Goal: Information Seeking & Learning: Find specific fact

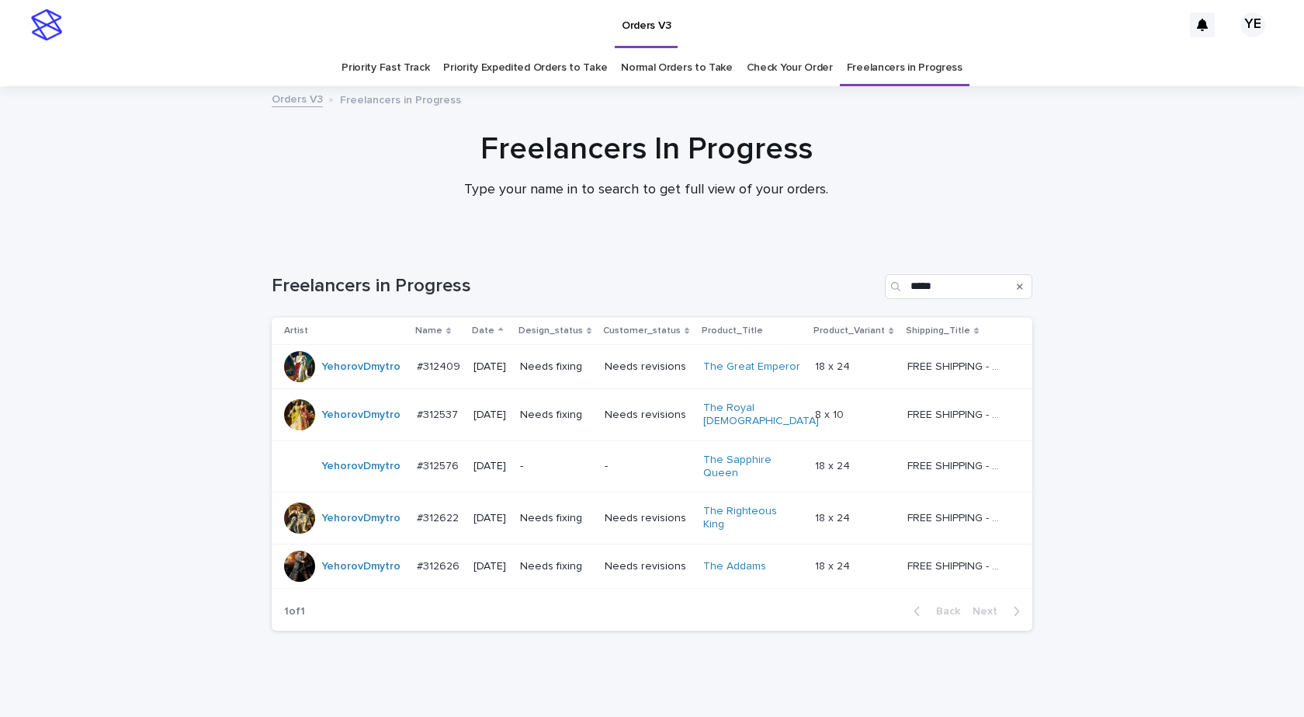
drag, startPoint x: 1084, startPoint y: 574, endPoint x: 1103, endPoint y: 450, distance: 124.8
click at [1085, 574] on div "Loading... Saving… Loading... Saving… Freelancers in Progress ***** Artist Name…" at bounding box center [652, 481] width 1304 height 477
drag, startPoint x: 899, startPoint y: 279, endPoint x: 854, endPoint y: 269, distance: 46.1
click at [863, 270] on div "Freelancers in Progress *****" at bounding box center [652, 280] width 761 height 75
paste input "**"
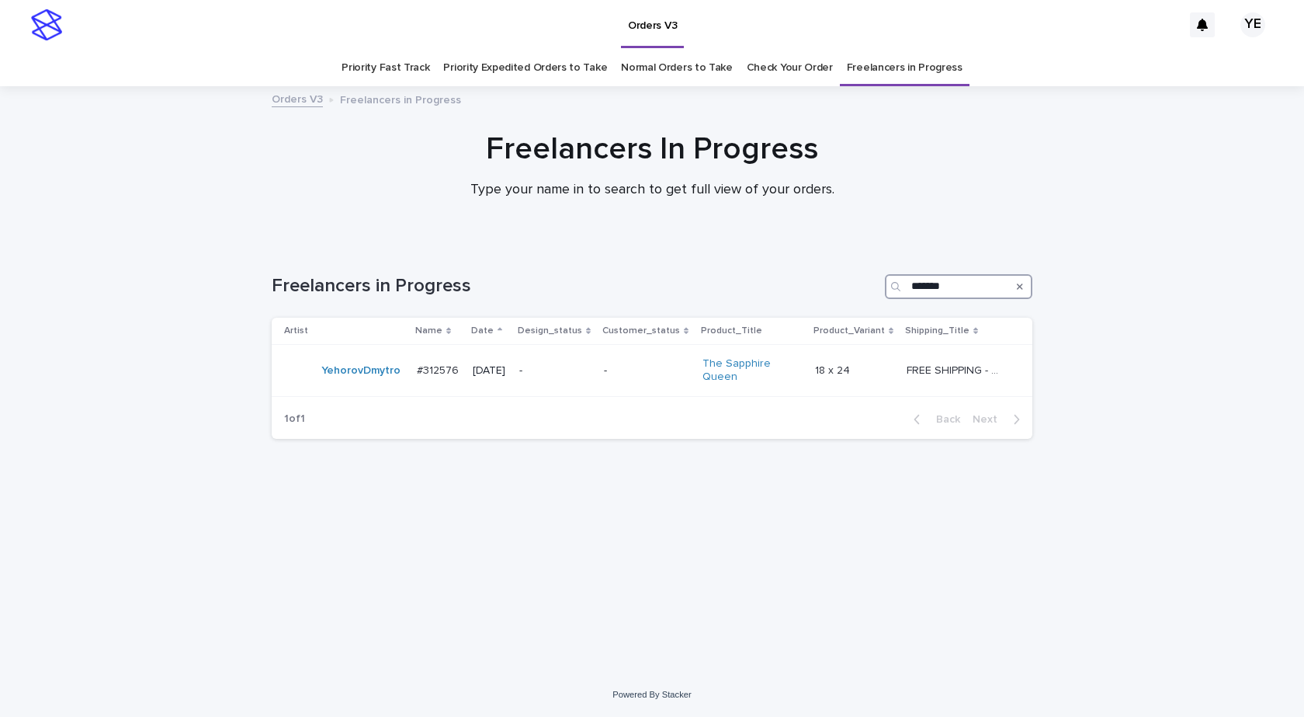
type input "*****"
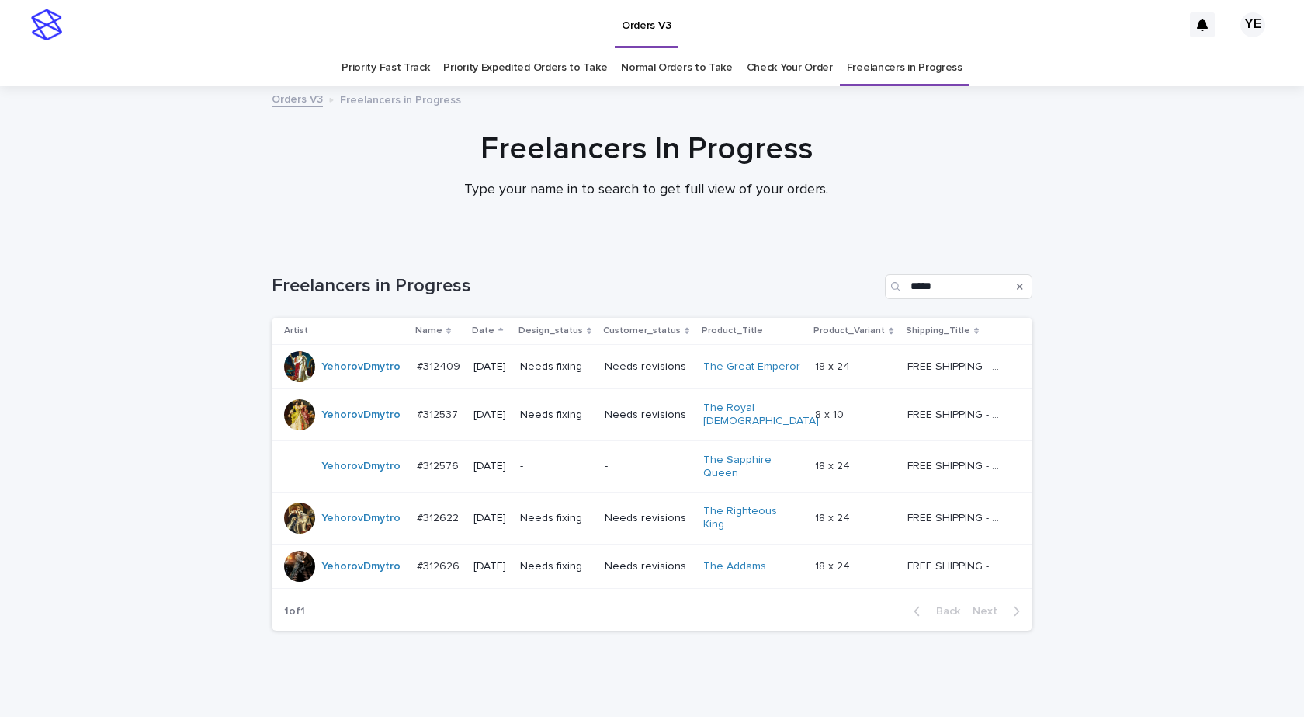
click at [353, 471] on div "YehorovDmytro" at bounding box center [360, 466] width 79 height 26
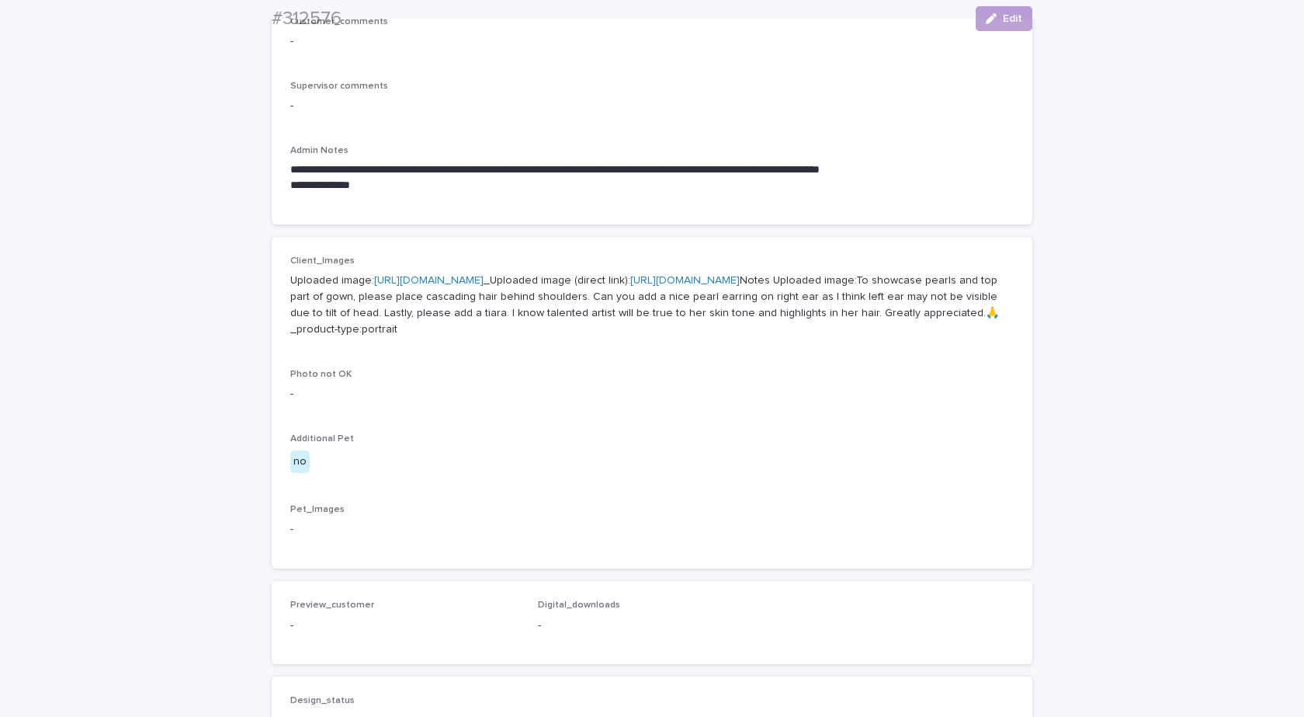
scroll to position [466, 0]
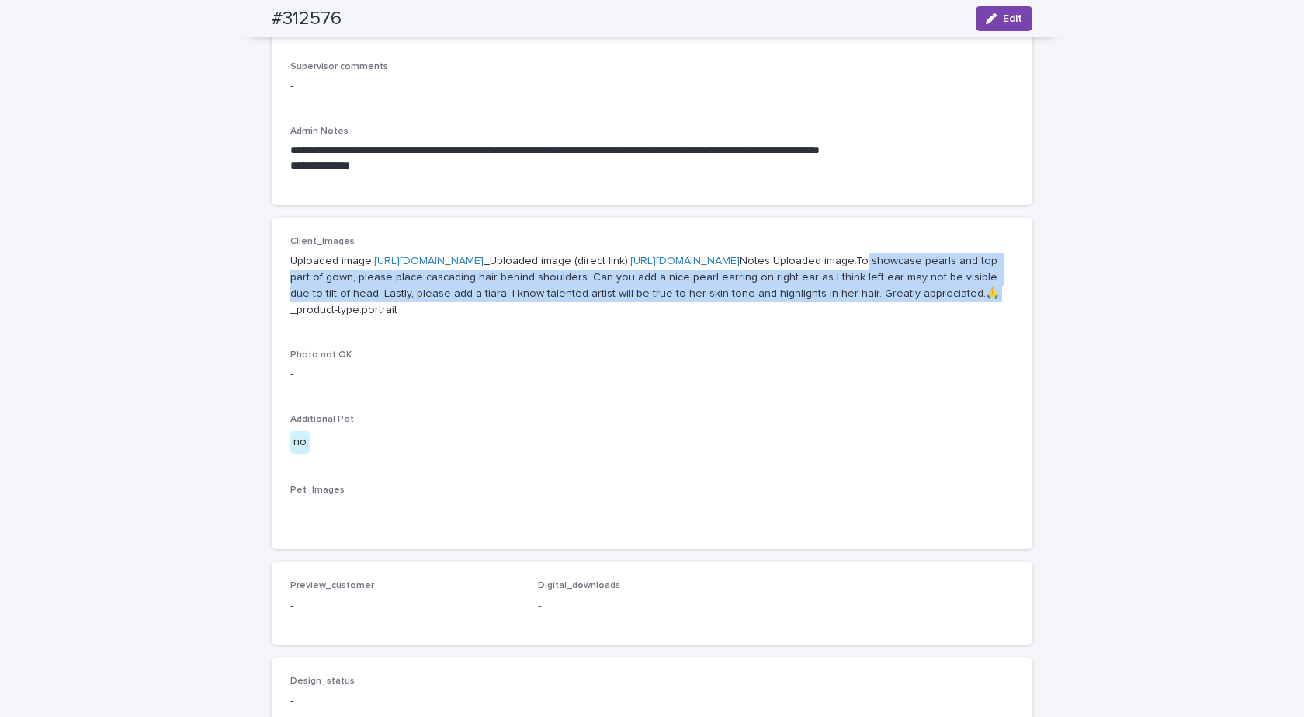
drag, startPoint x: 399, startPoint y: 340, endPoint x: 511, endPoint y: 380, distance: 118.9
click at [511, 318] on p "Uploaded image: https://cdn.shopify.com-uploadkit.app/s/files/1/0033/4807/0511/…" at bounding box center [652, 285] width 724 height 64
copy p "o showcase pearls and top part of gown, please place cascading hair behind shou…"
click at [993, 14] on div "button" at bounding box center [994, 18] width 17 height 11
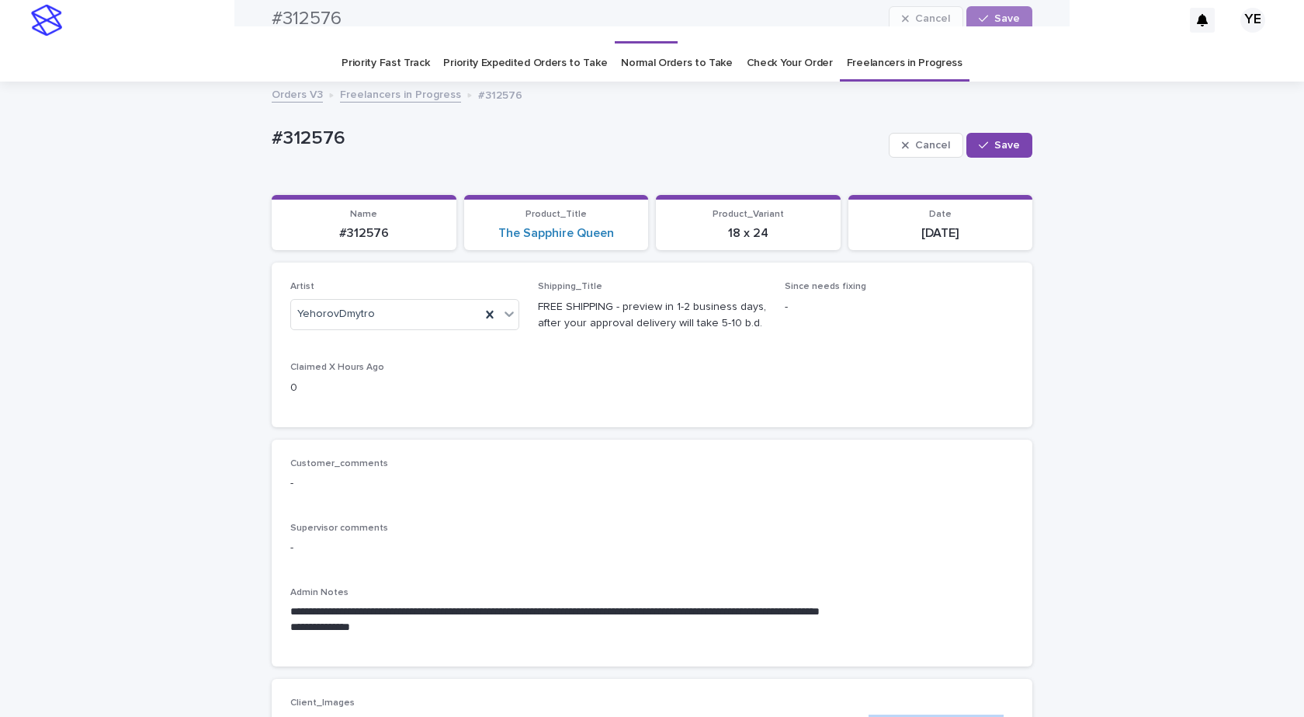
scroll to position [0, 0]
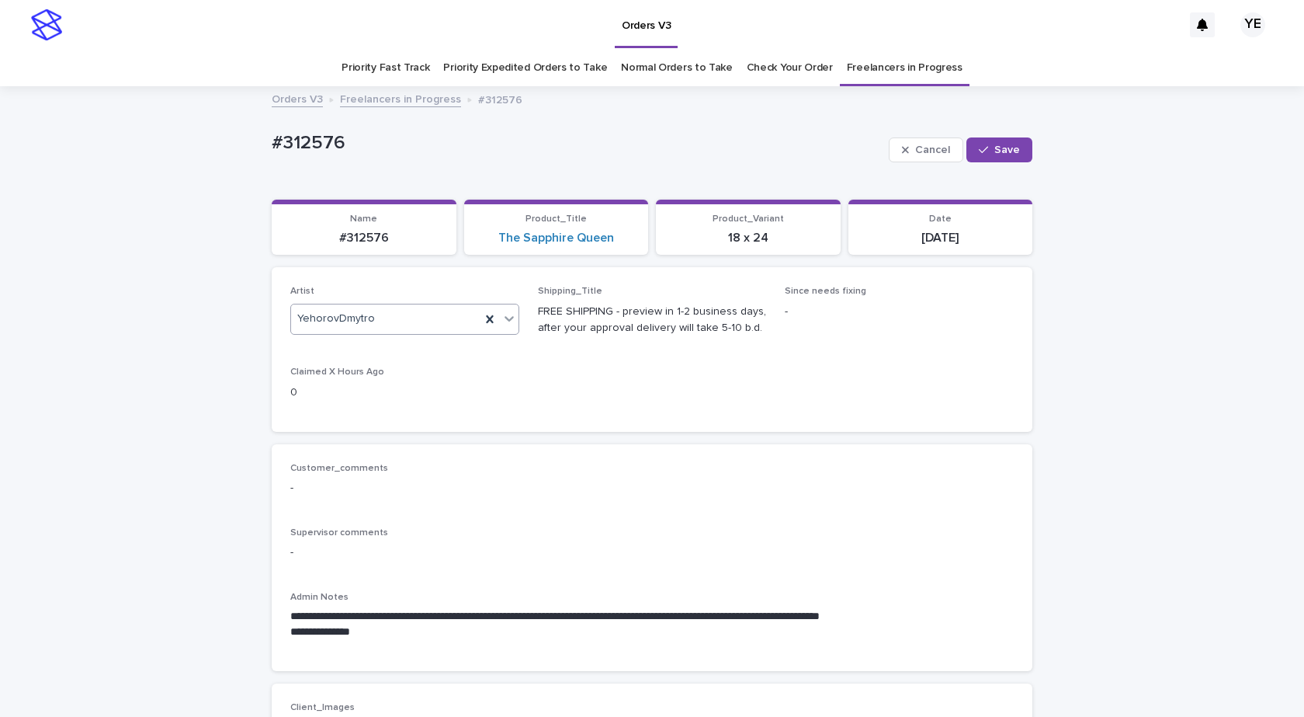
drag, startPoint x: 481, startPoint y: 319, endPoint x: 475, endPoint y: 326, distance: 9.3
click at [482, 318] on icon at bounding box center [490, 319] width 16 height 16
type input "****"
click at [393, 352] on div "RolaineSanJuan" at bounding box center [399, 348] width 227 height 27
click at [988, 150] on div "button" at bounding box center [987, 149] width 16 height 11
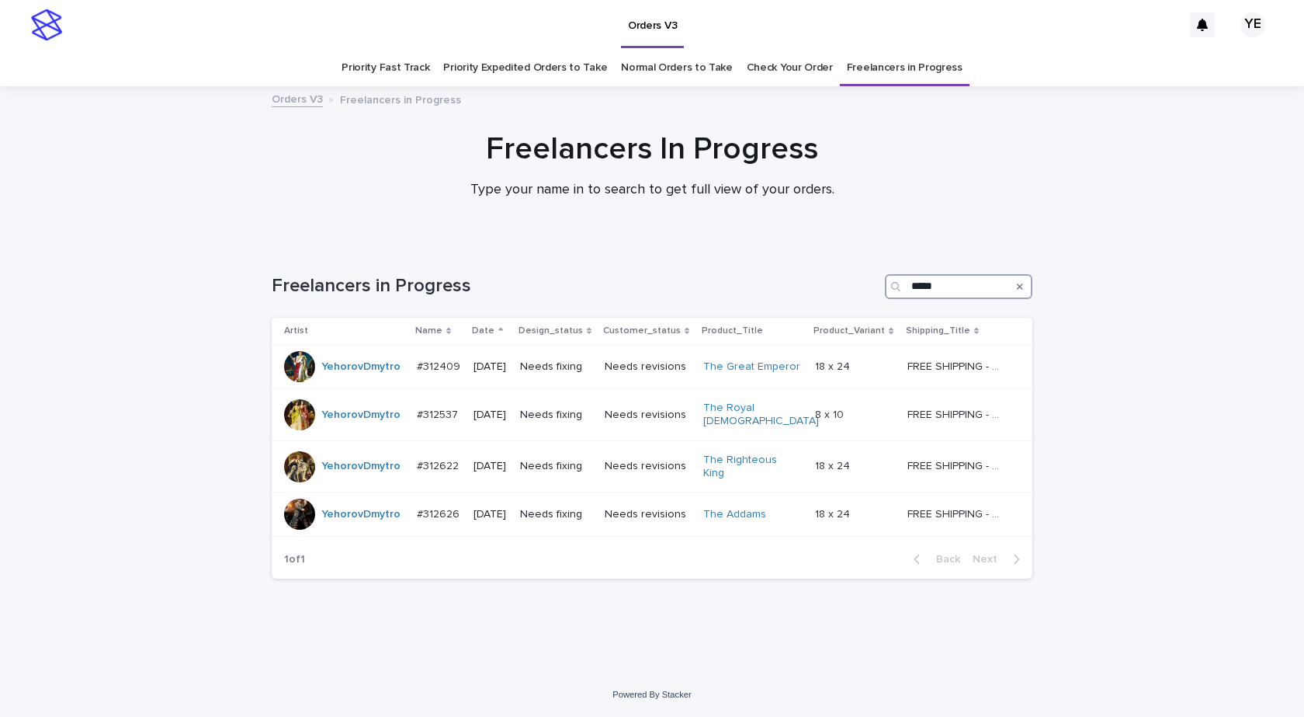
click at [971, 297] on input "*****" at bounding box center [959, 286] width 148 height 25
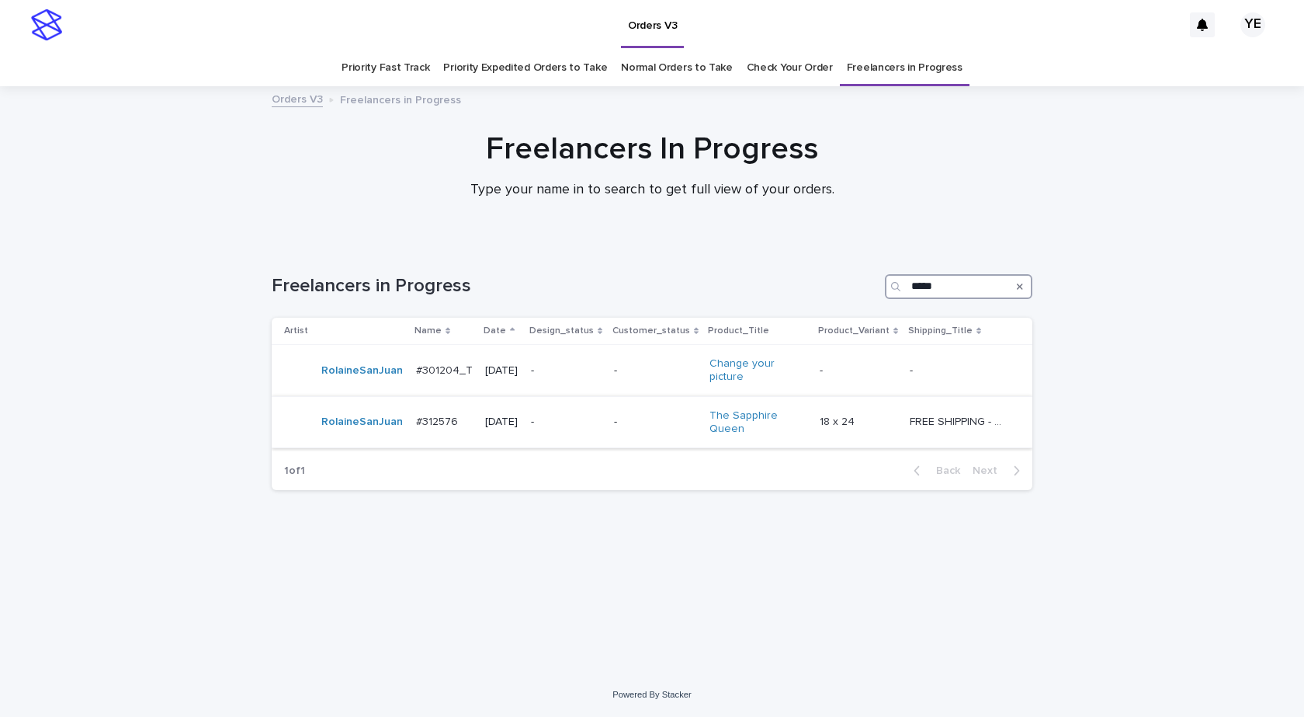
type input "*****"
click at [347, 435] on div "RolaineSanJuan" at bounding box center [344, 422] width 120 height 31
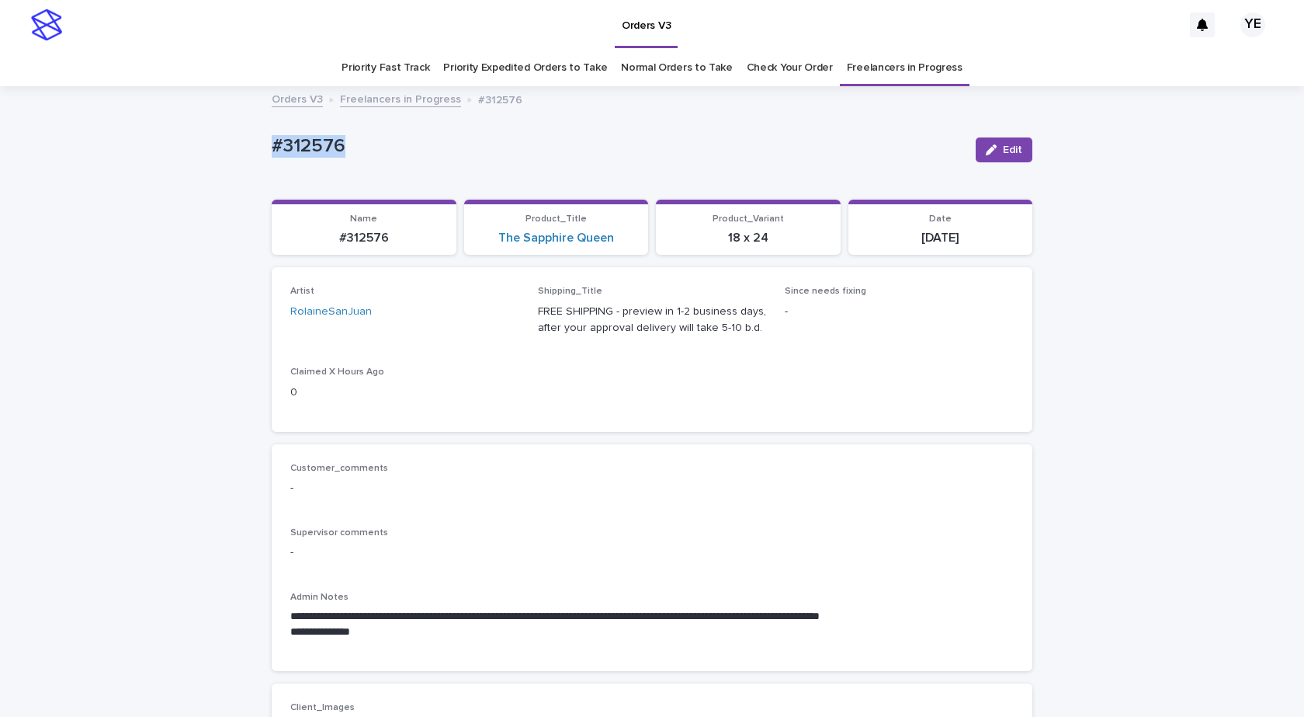
drag, startPoint x: 356, startPoint y: 144, endPoint x: 185, endPoint y: 138, distance: 170.9
copy p "#312576"
drag, startPoint x: 322, startPoint y: 142, endPoint x: 255, endPoint y: 189, distance: 81.9
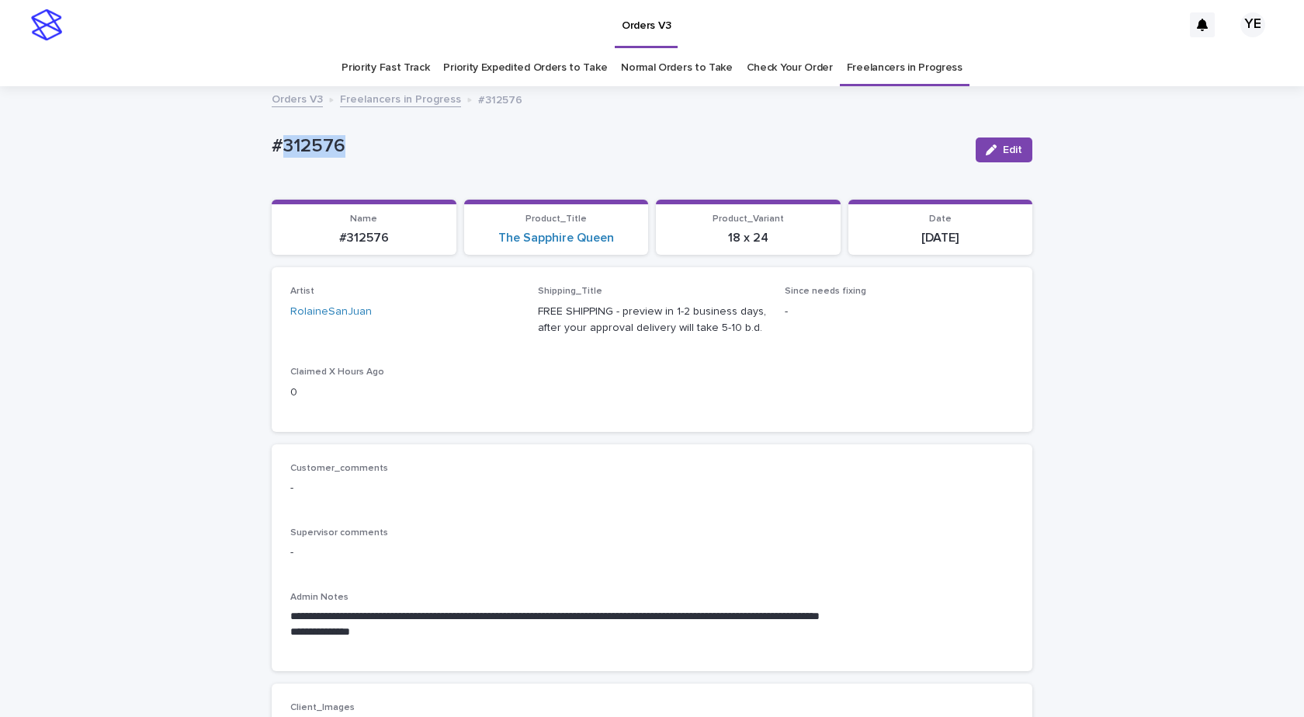
click at [272, 149] on p "#312576" at bounding box center [618, 146] width 692 height 23
copy p "#312576"
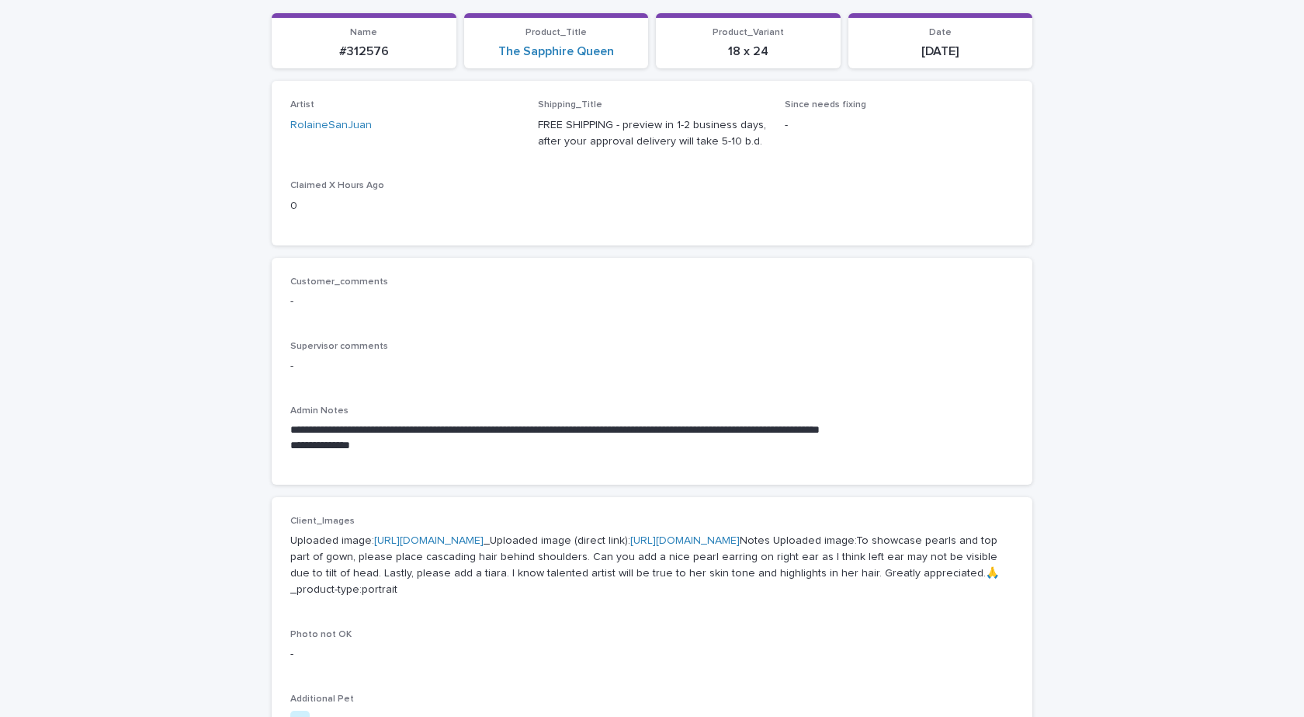
scroll to position [311, 0]
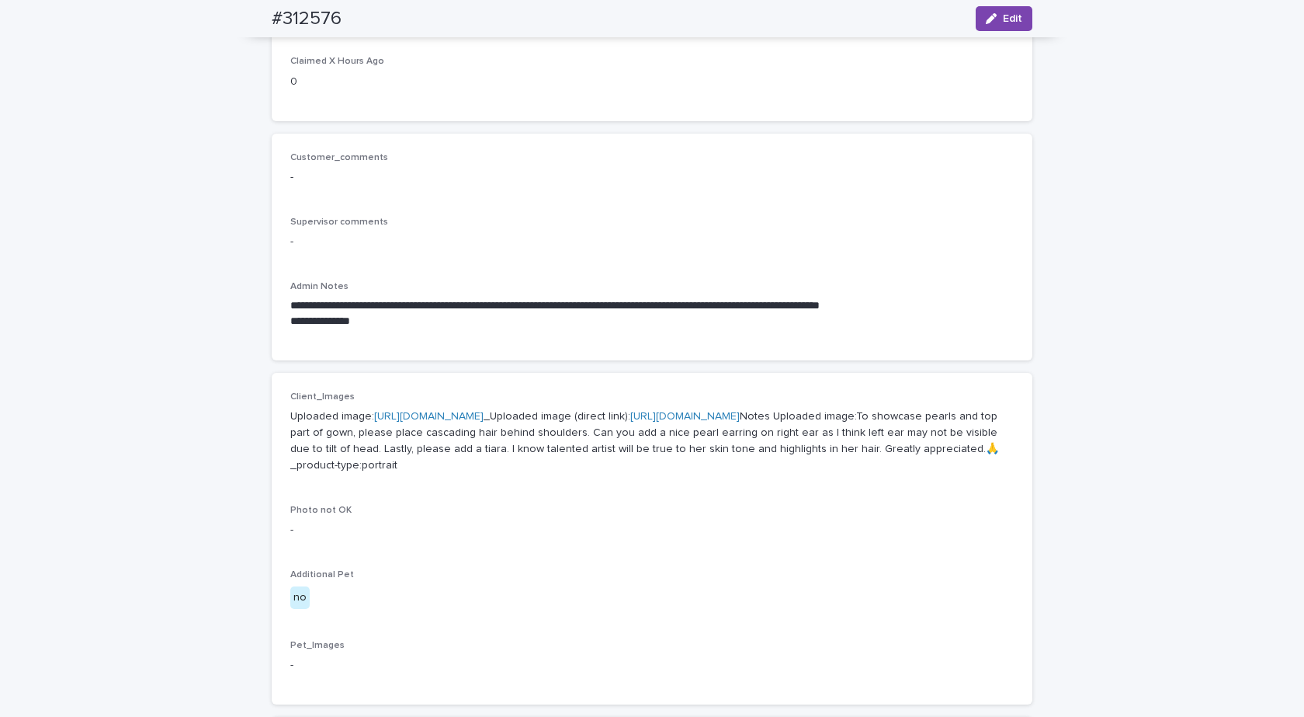
click at [462, 422] on link "[URL][DOMAIN_NAME]" at bounding box center [428, 416] width 109 height 11
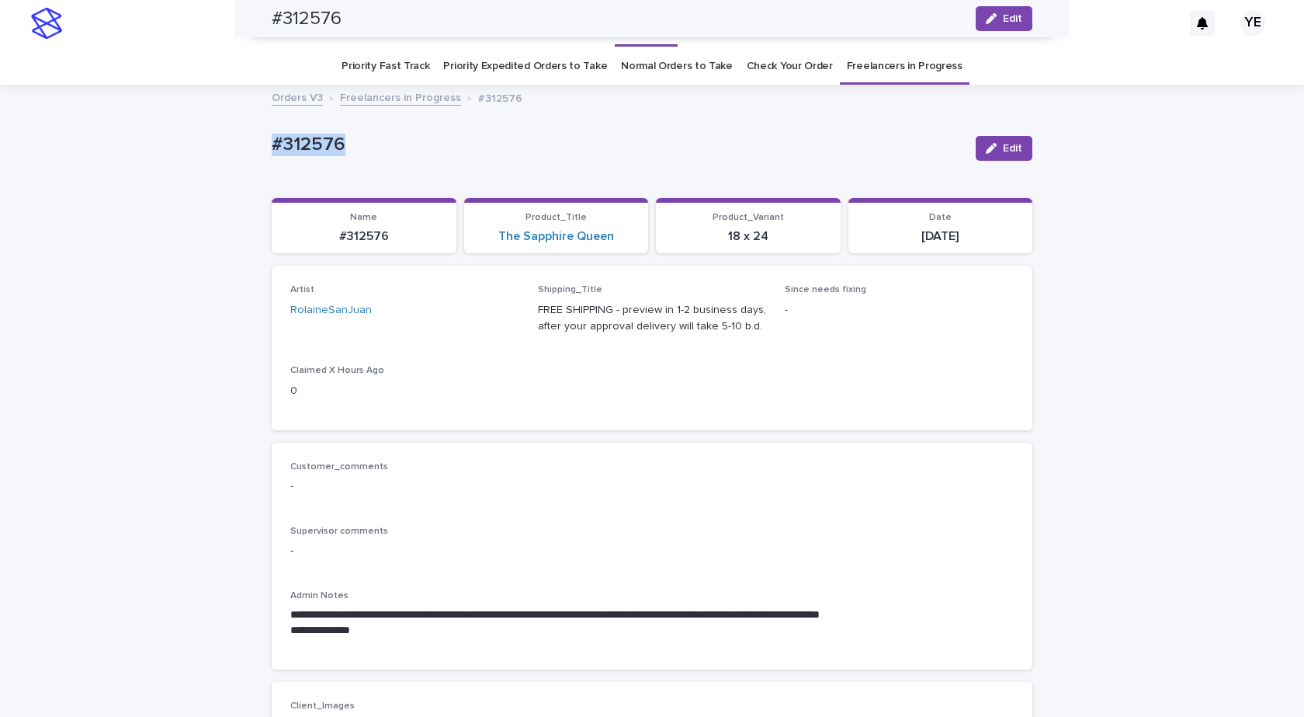
scroll to position [0, 0]
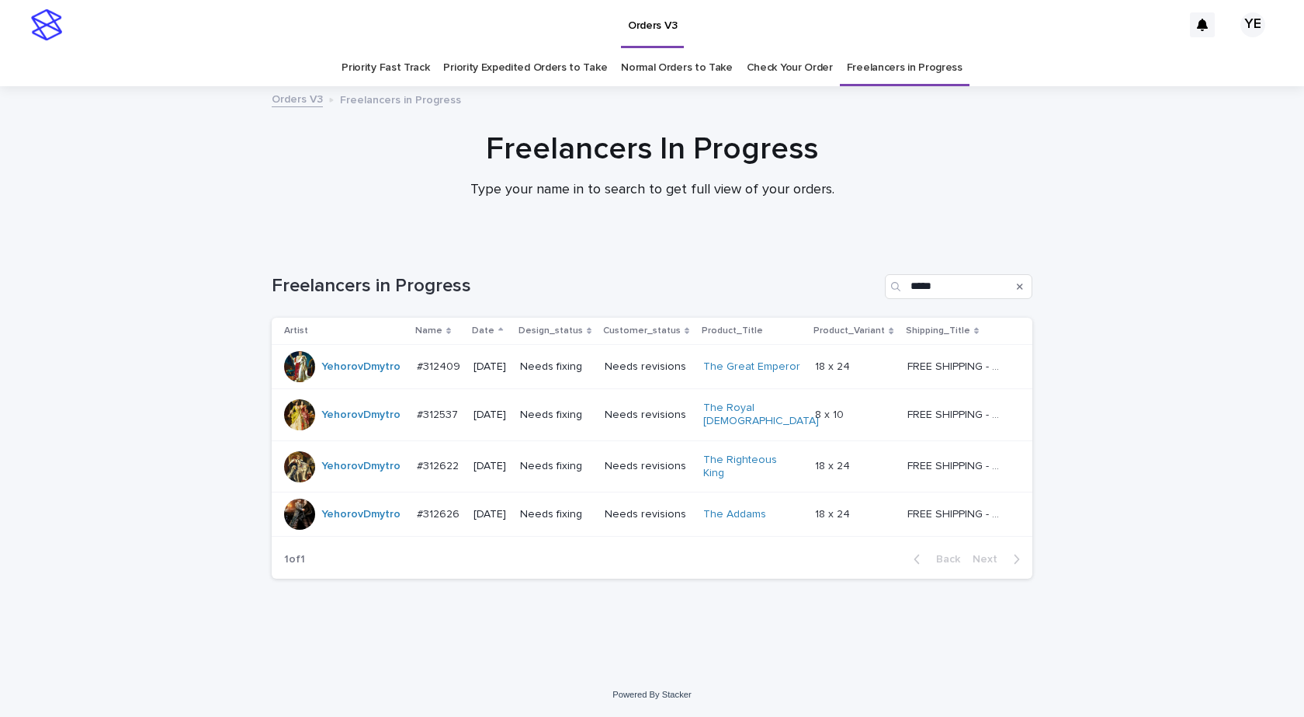
click at [337, 466] on div "YehorovDmytro" at bounding box center [360, 466] width 79 height 26
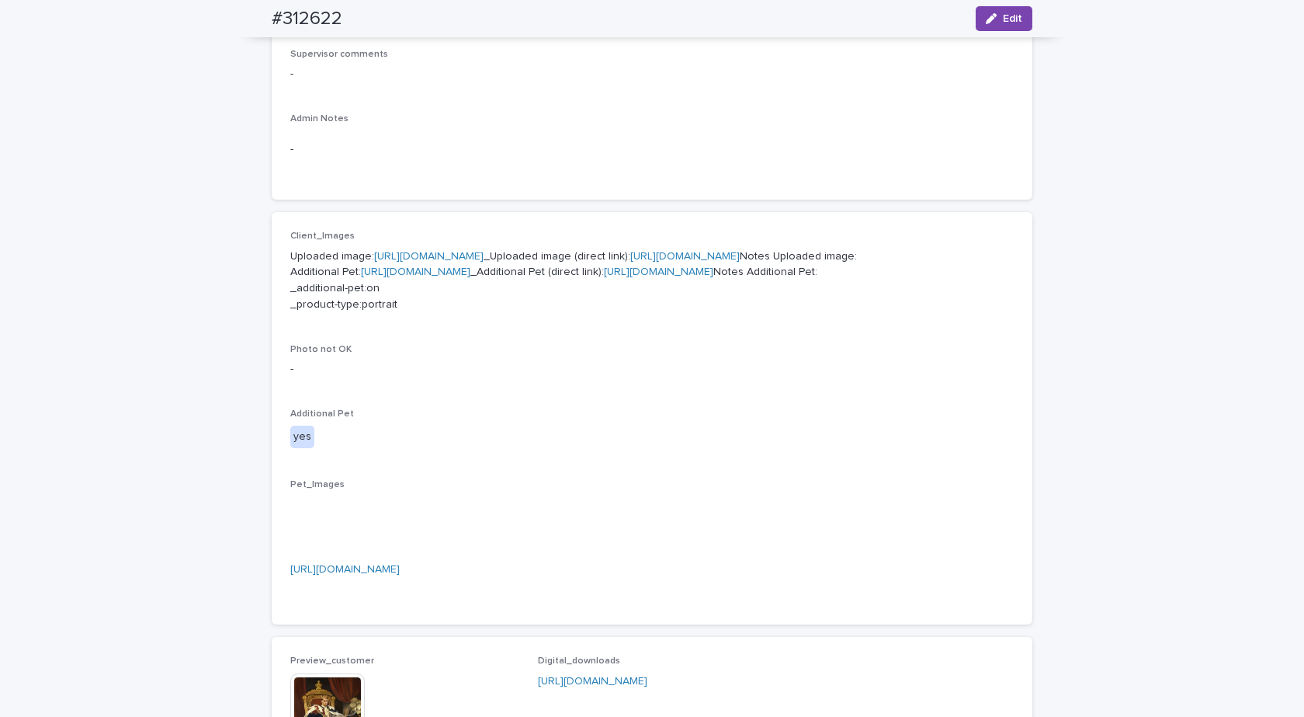
scroll to position [466, 0]
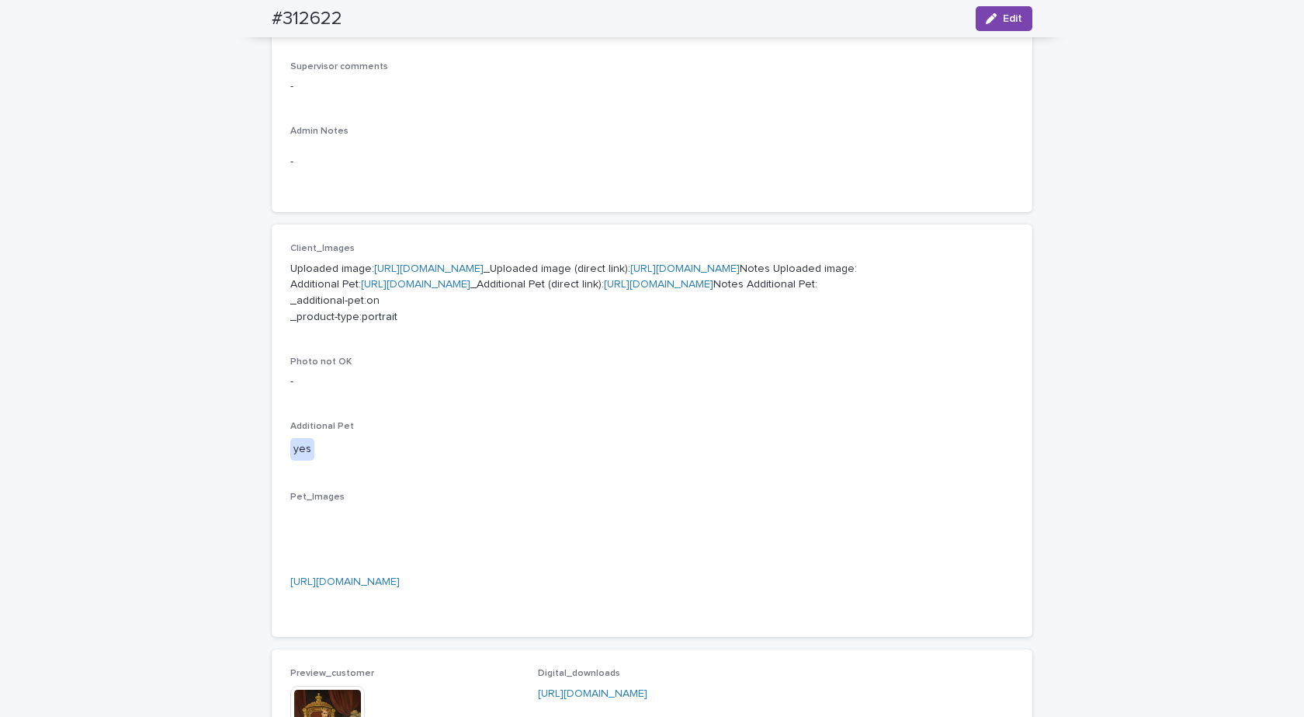
click at [455, 290] on link "https://cdn.shopify.com-uploadkit.app/s/files/1/0033/4807/0511/files/download.h…" at bounding box center [415, 284] width 109 height 11
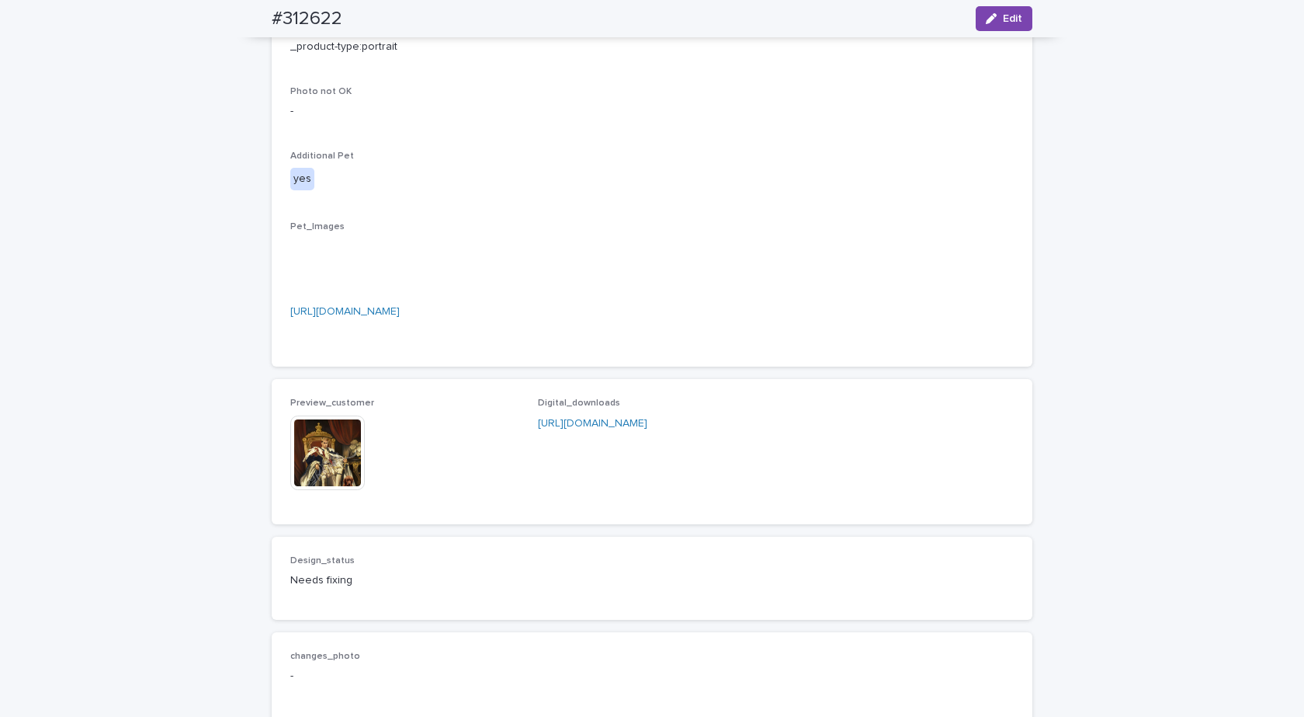
scroll to position [932, 0]
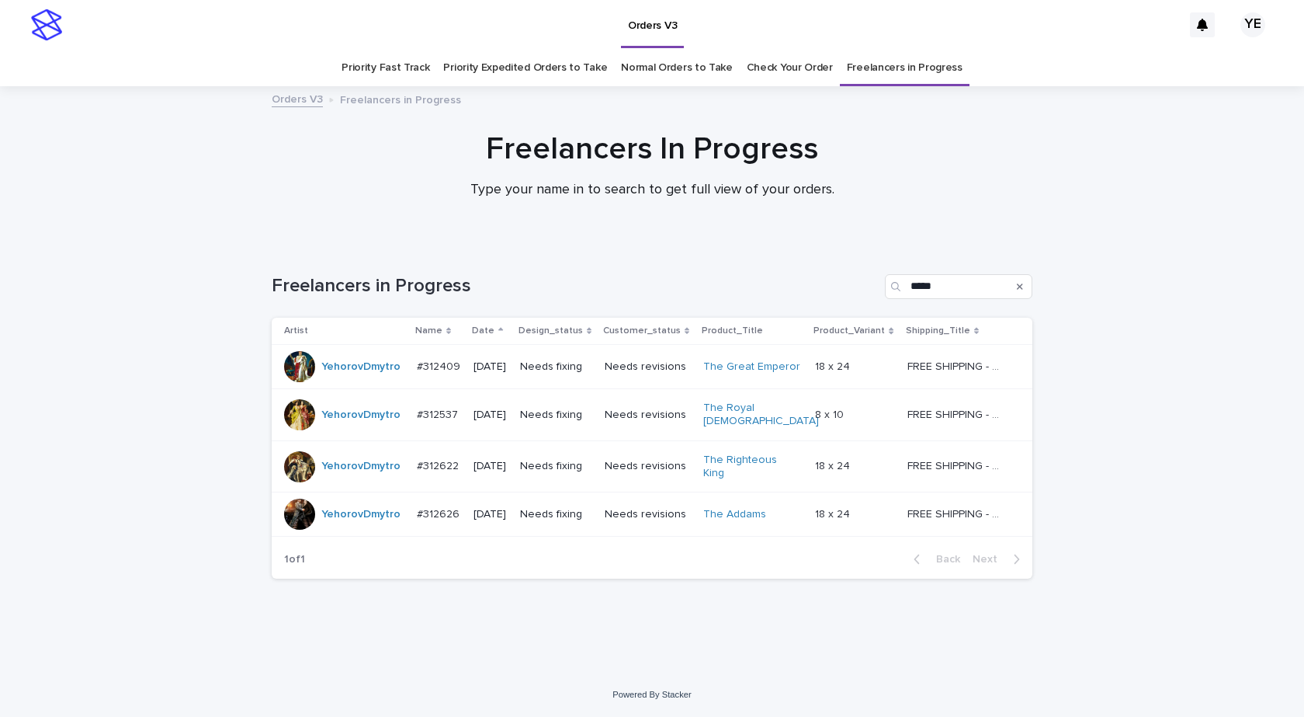
click at [371, 381] on div "YehorovDmytro" at bounding box center [344, 366] width 120 height 31
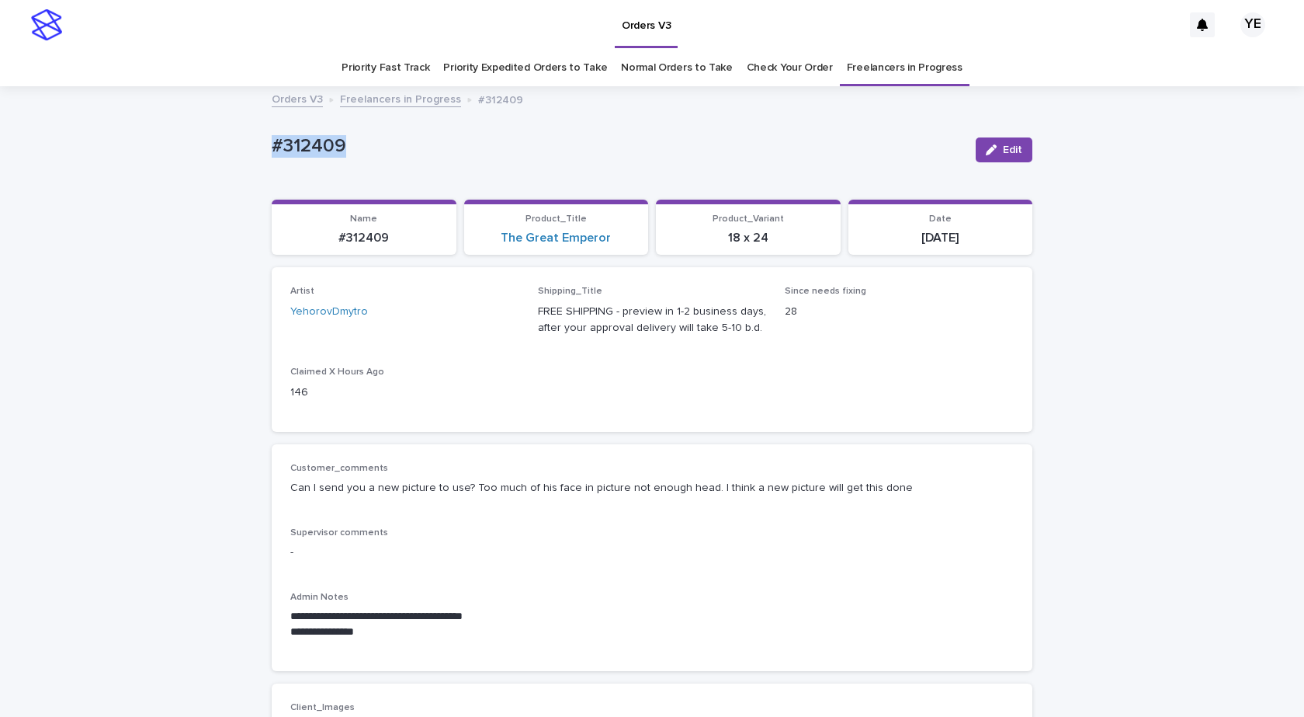
drag, startPoint x: 315, startPoint y: 145, endPoint x: 202, endPoint y: 153, distance: 113.6
copy p "#312409"
drag, startPoint x: 362, startPoint y: 148, endPoint x: 203, endPoint y: 139, distance: 159.4
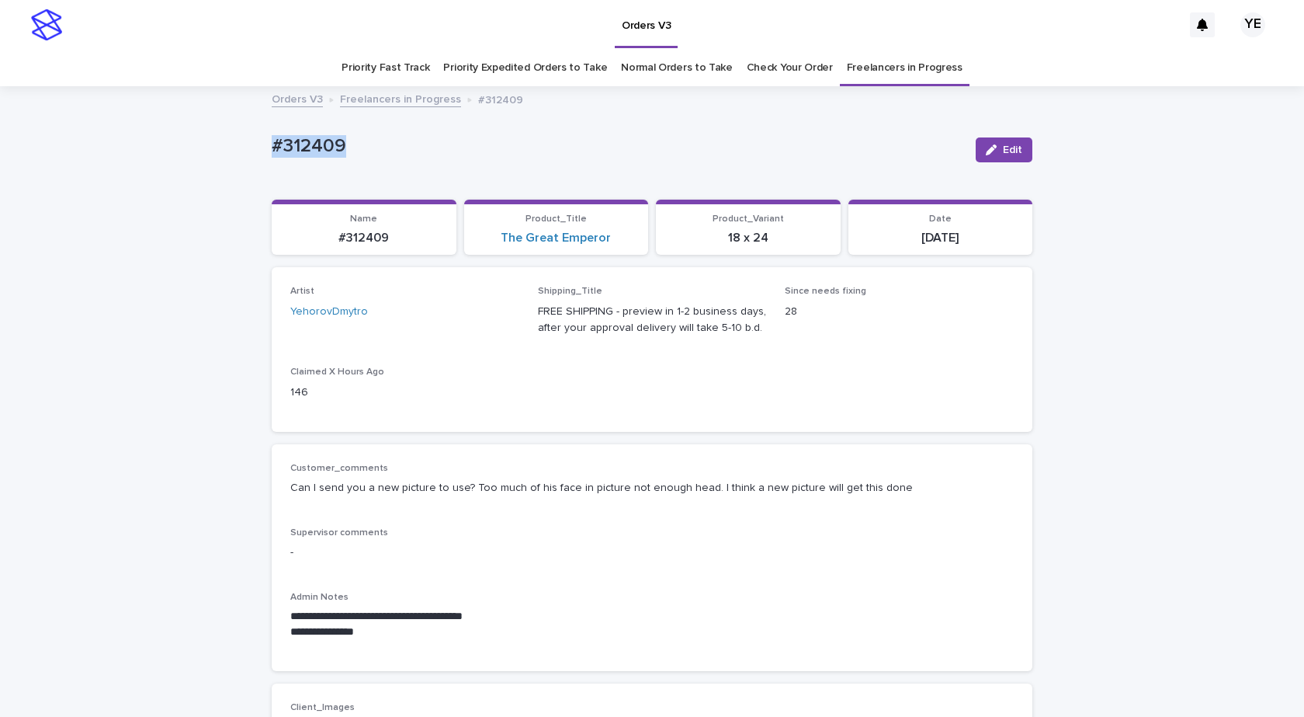
copy p "#312409"
drag, startPoint x: 273, startPoint y: 147, endPoint x: 214, endPoint y: 143, distance: 58.4
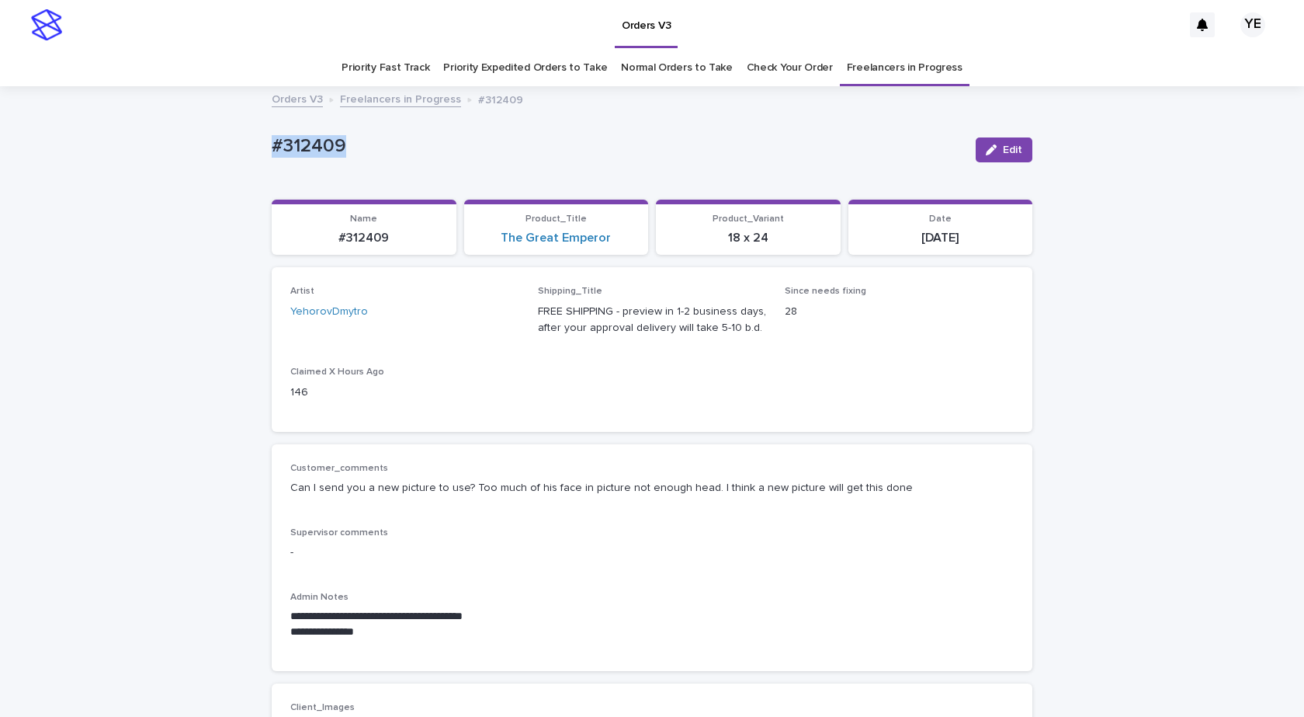
copy p "#312409"
drag, startPoint x: 145, startPoint y: 231, endPoint x: 120, endPoint y: 164, distance: 72.2
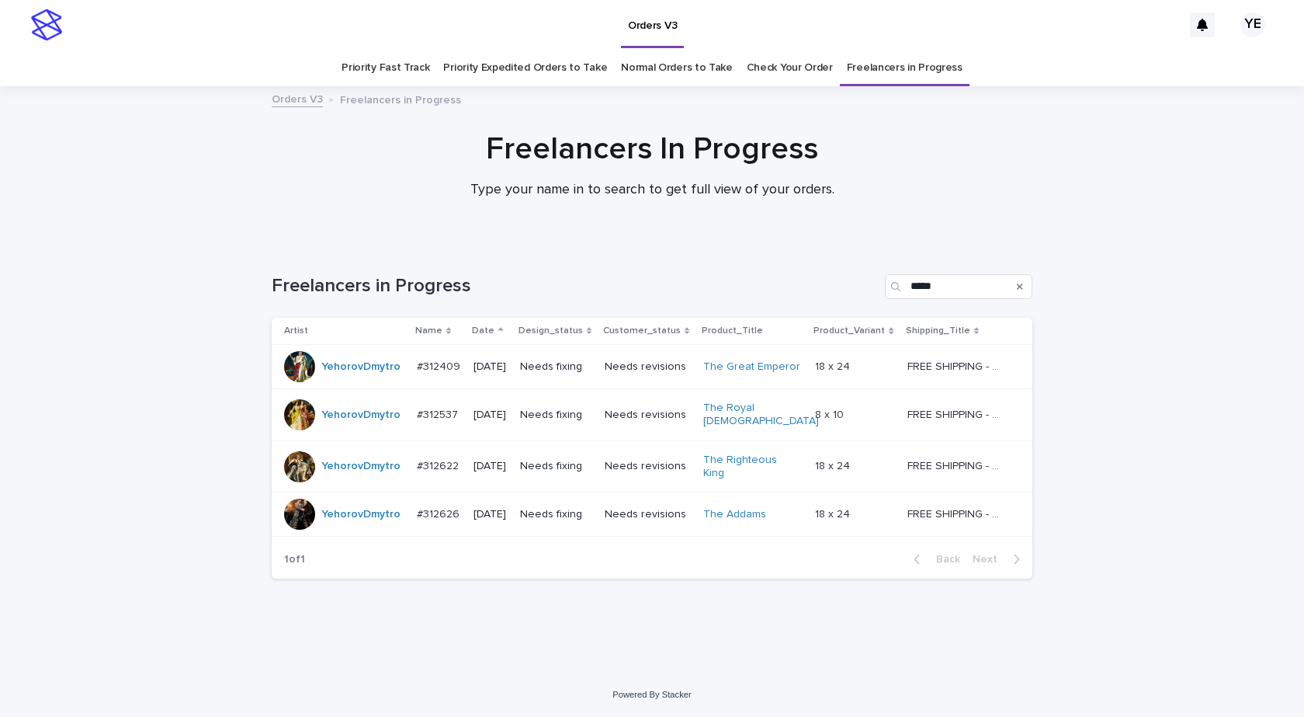
click at [344, 468] on div "YehorovDmytro" at bounding box center [344, 466] width 120 height 31
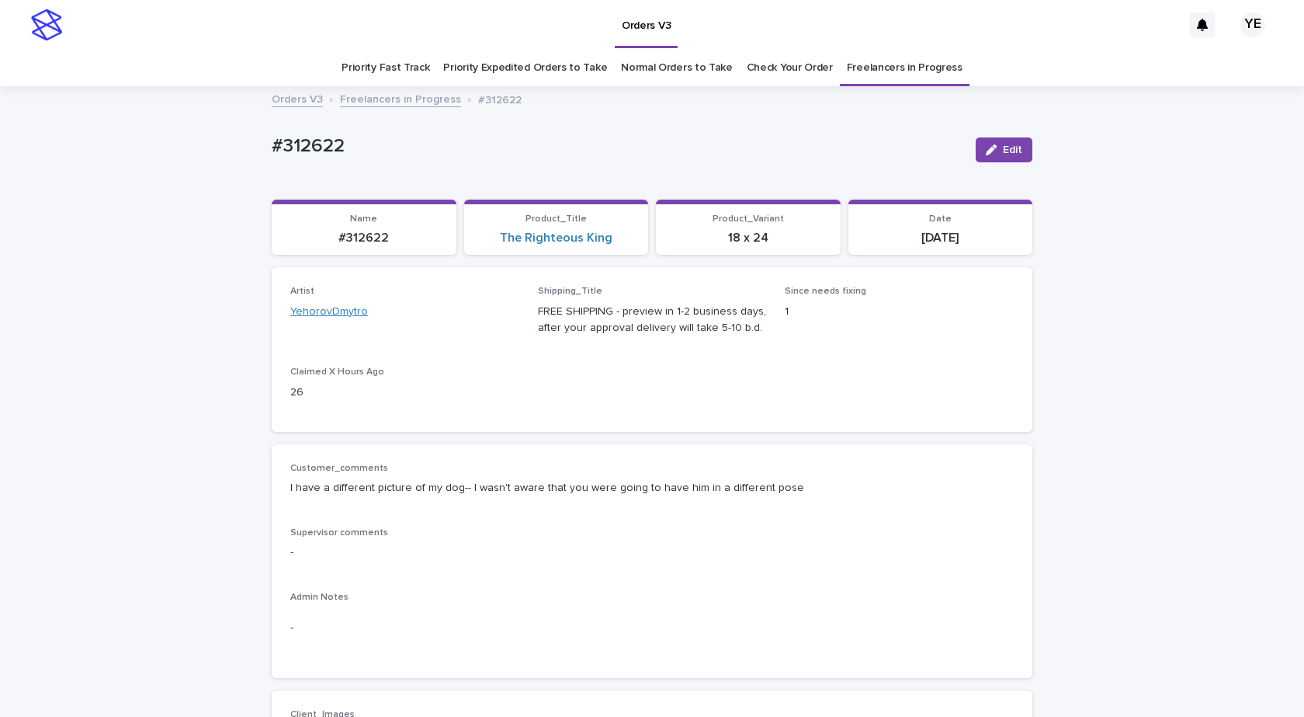
scroll to position [50, 0]
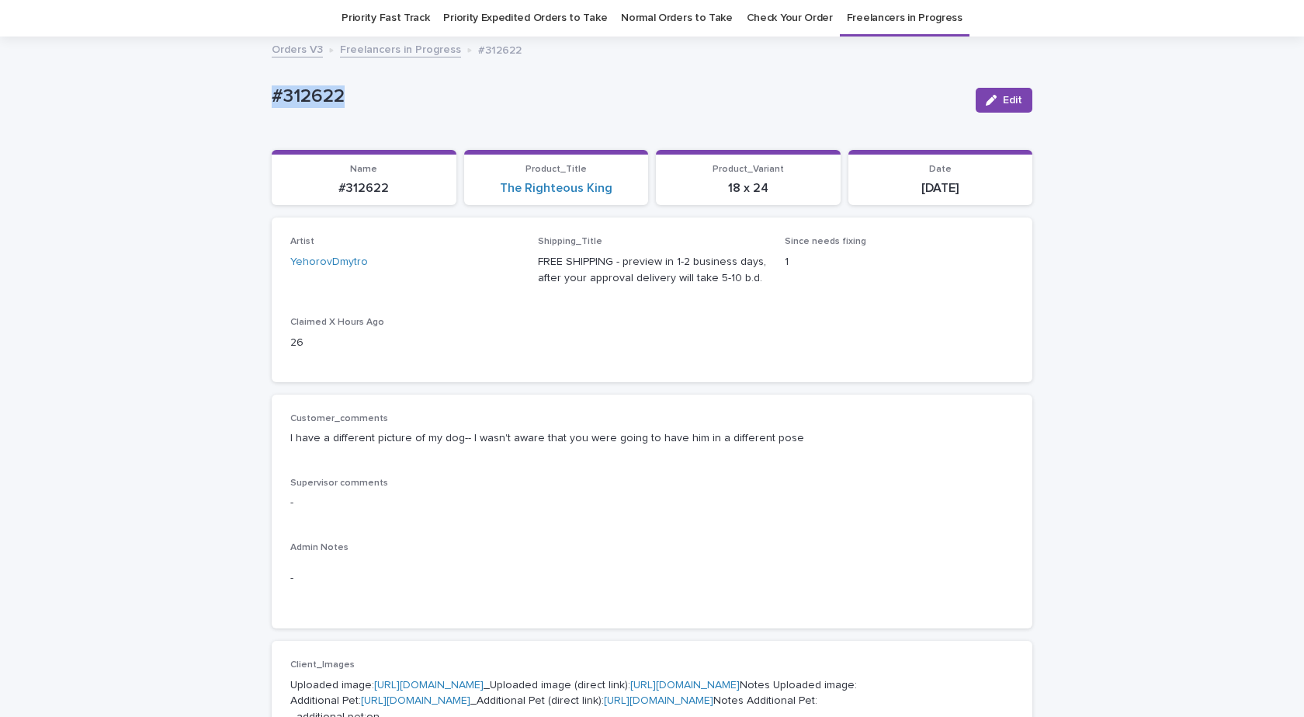
drag, startPoint x: 330, startPoint y: 89, endPoint x: 209, endPoint y: 134, distance: 129.0
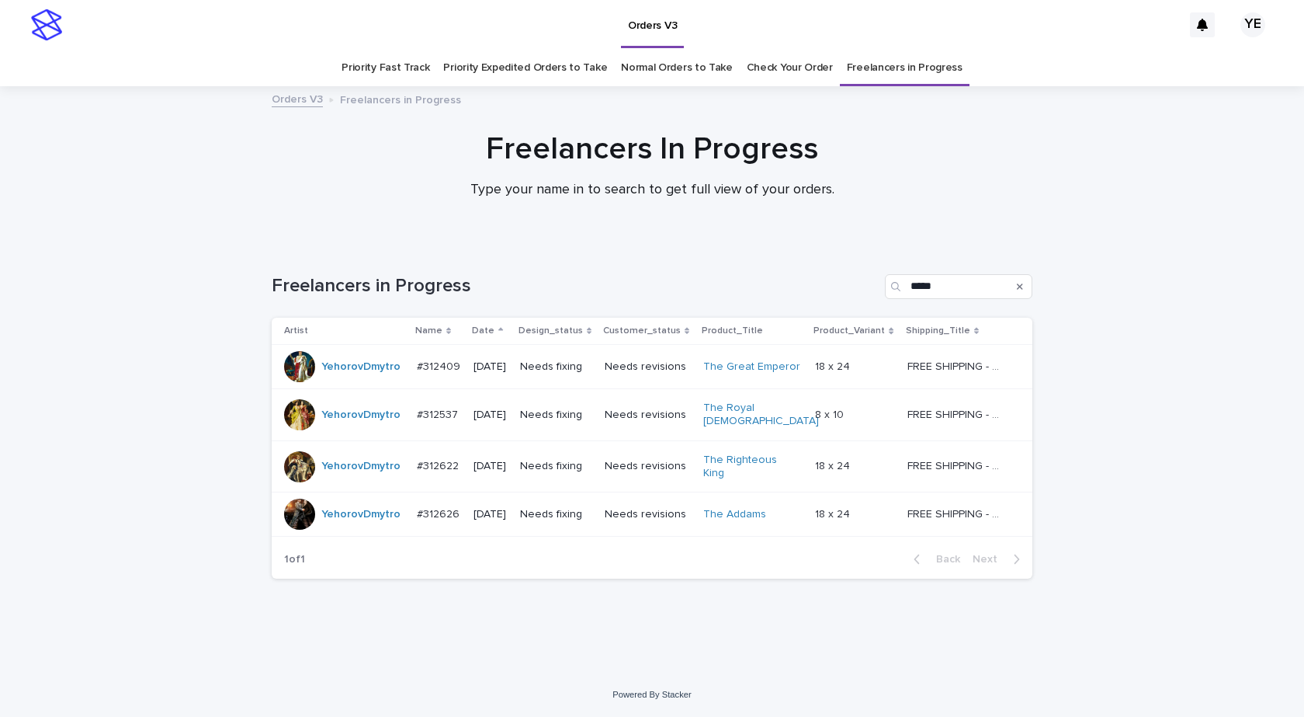
click at [344, 517] on td "YehorovDmytro" at bounding box center [341, 514] width 139 height 44
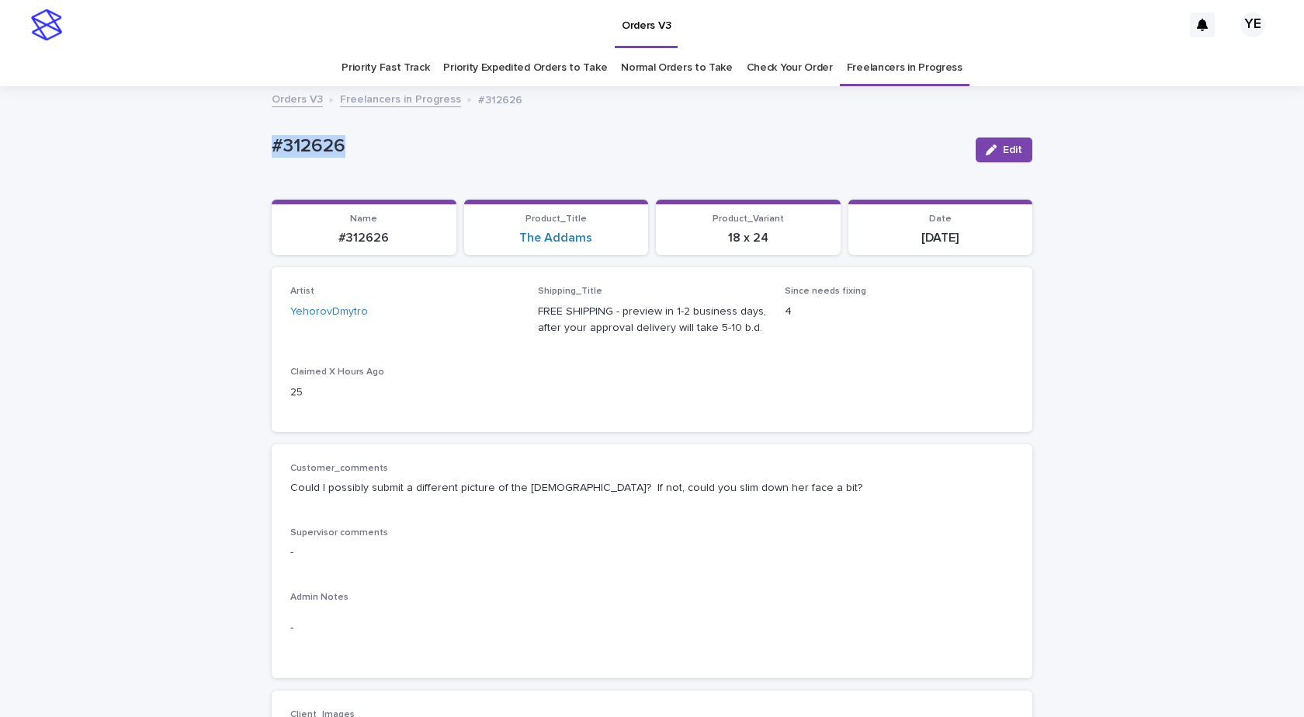
drag, startPoint x: 215, startPoint y: 127, endPoint x: 172, endPoint y: 144, distance: 47.0
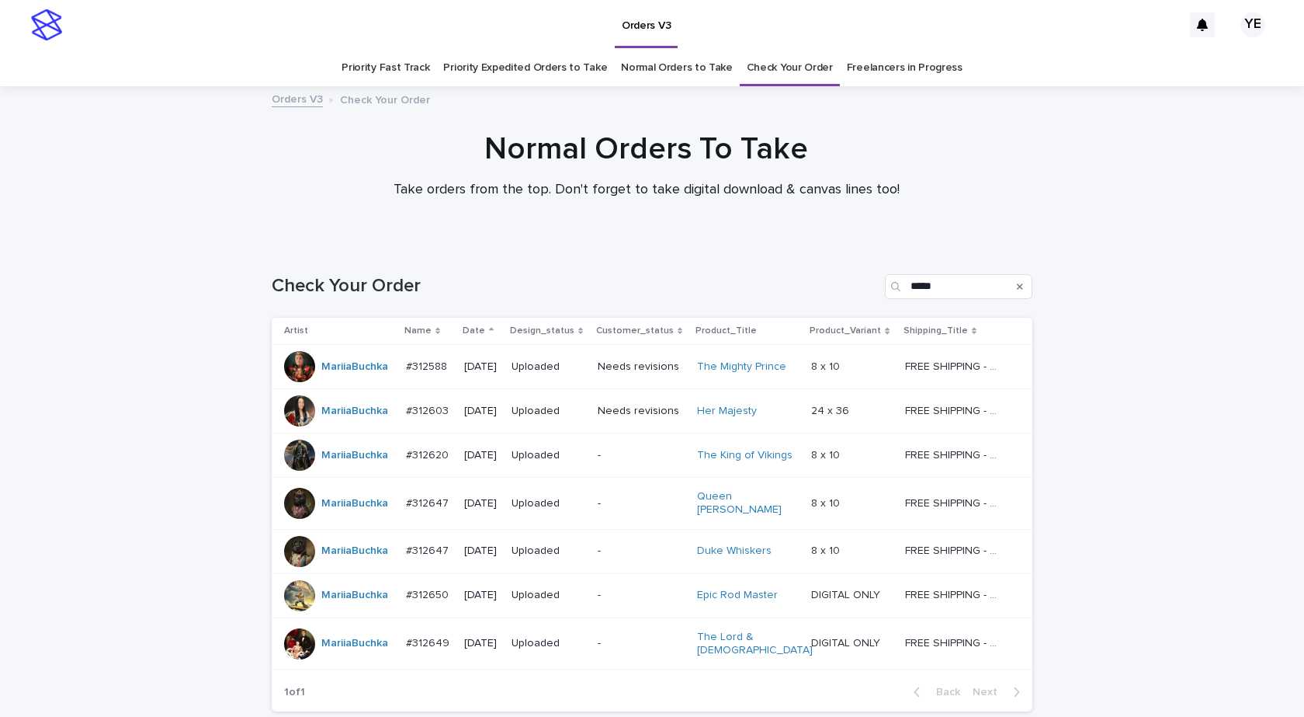
scroll to position [78, 0]
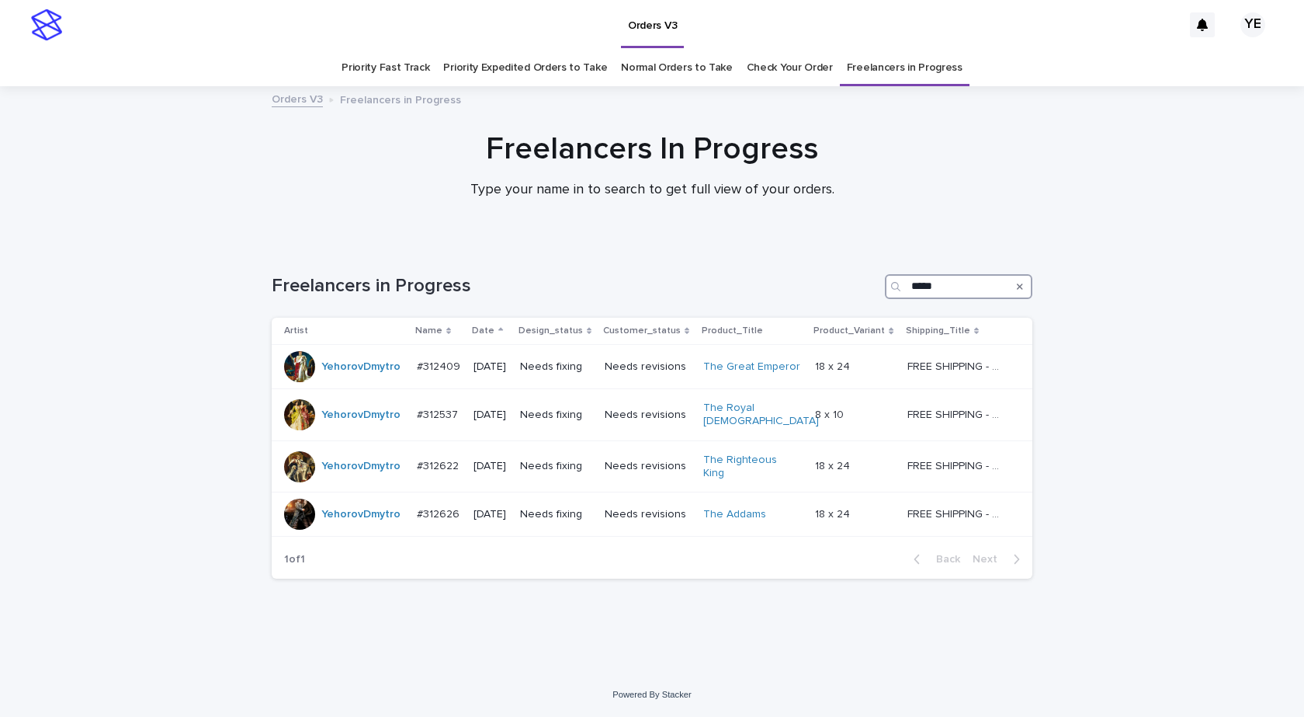
click at [930, 276] on input "*****" at bounding box center [959, 286] width 148 height 25
click at [930, 279] on input "*****" at bounding box center [959, 286] width 148 height 25
paste input "*"
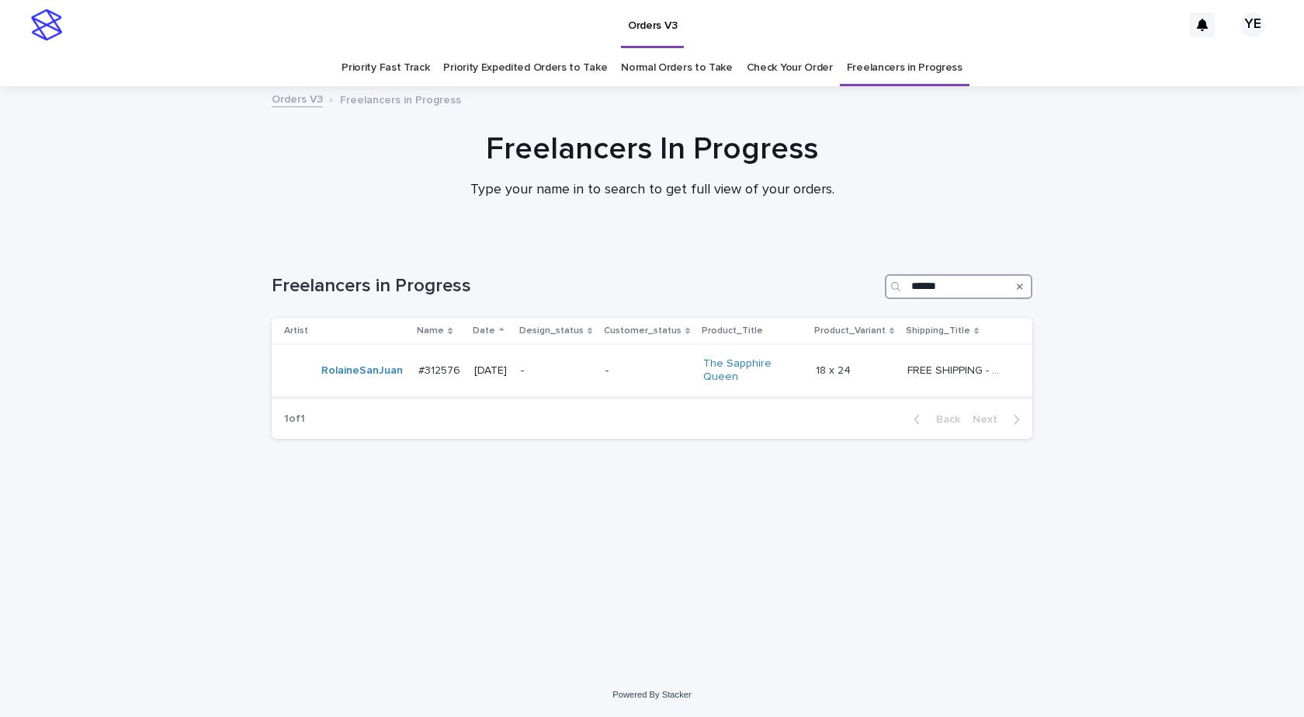
type input "******"
click at [333, 384] on div "RolaineSanJuan" at bounding box center [345, 370] width 122 height 31
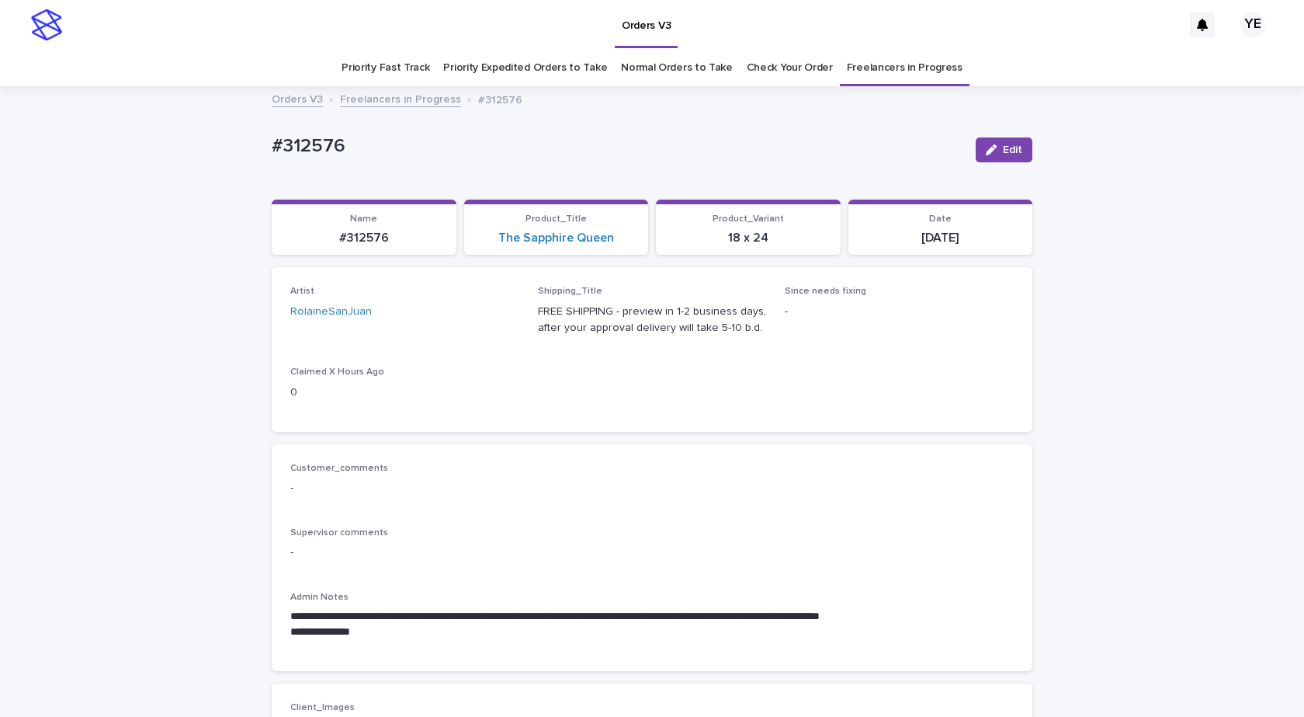
scroll to position [388, 0]
